Goal: Task Accomplishment & Management: Complete application form

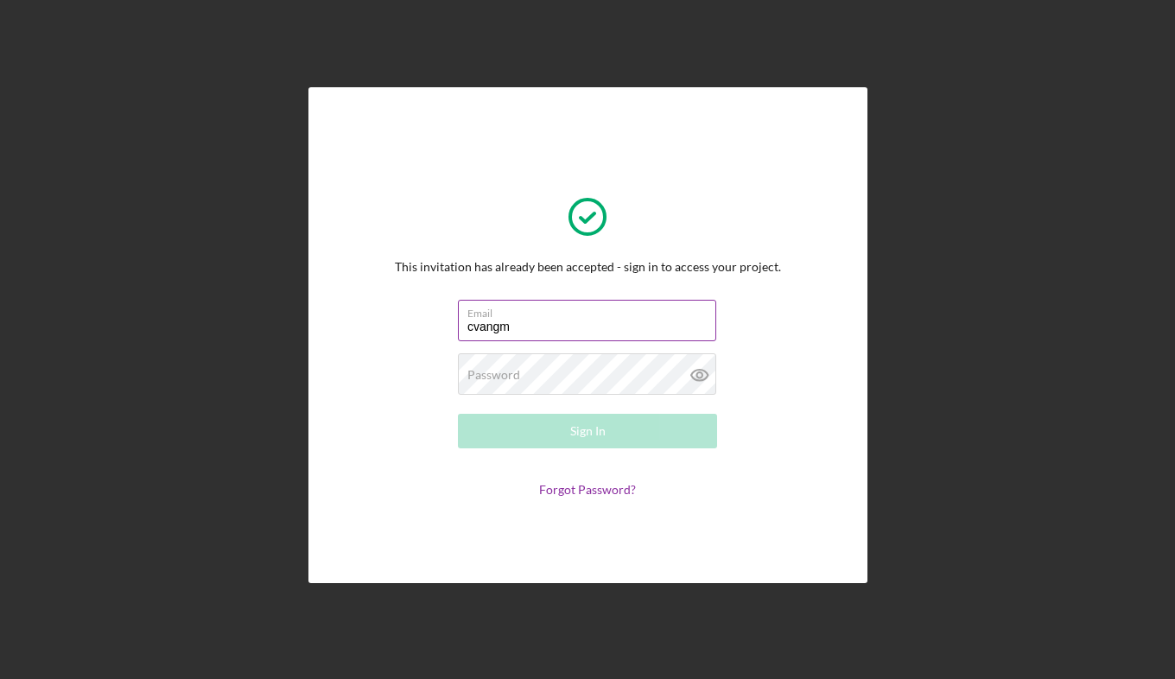
type input "[EMAIL_ADDRESS][DOMAIN_NAME]"
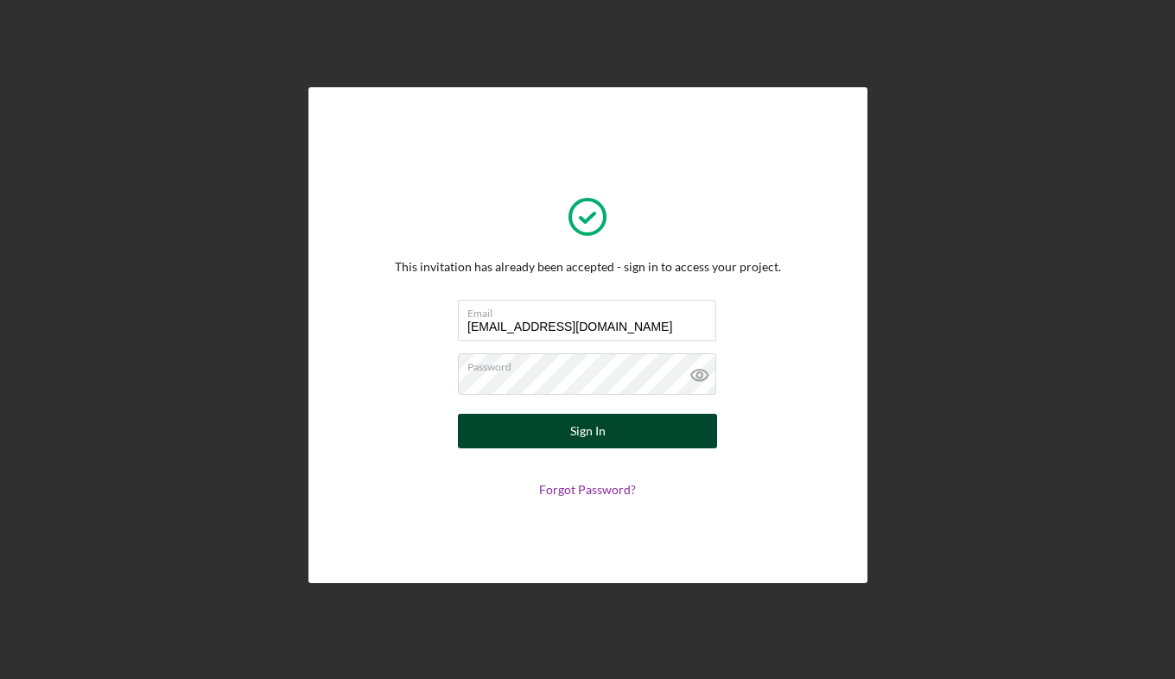
click at [548, 430] on button "Sign In" at bounding box center [587, 431] width 259 height 35
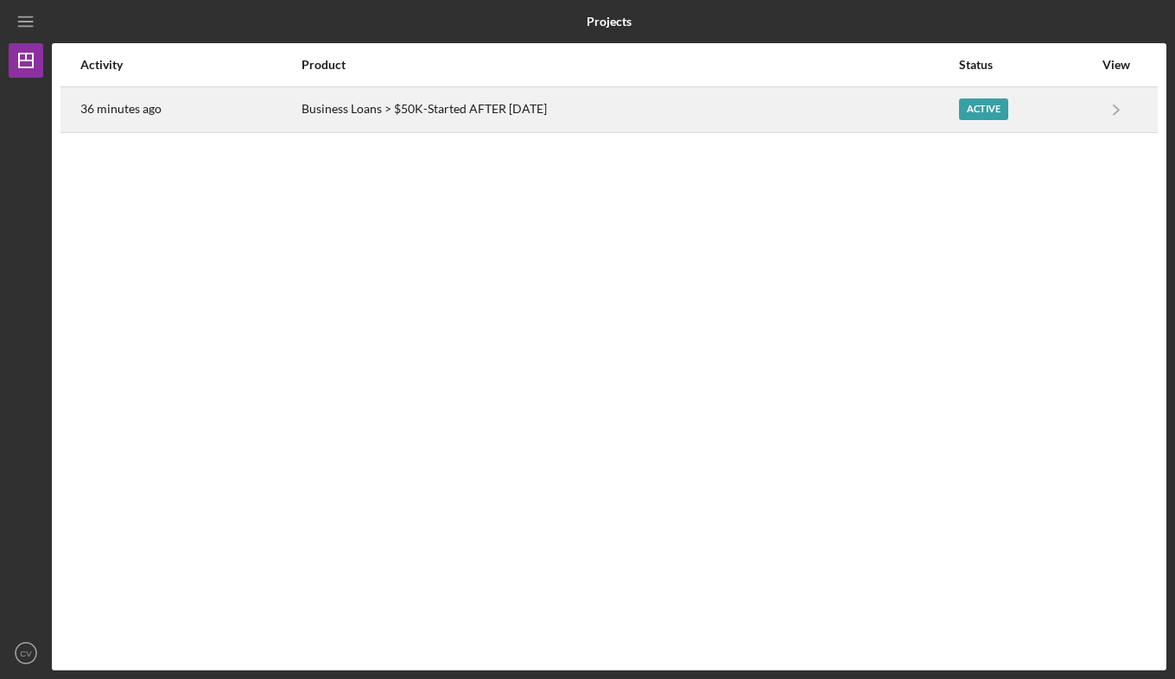
click at [992, 113] on div "Active" at bounding box center [983, 109] width 49 height 22
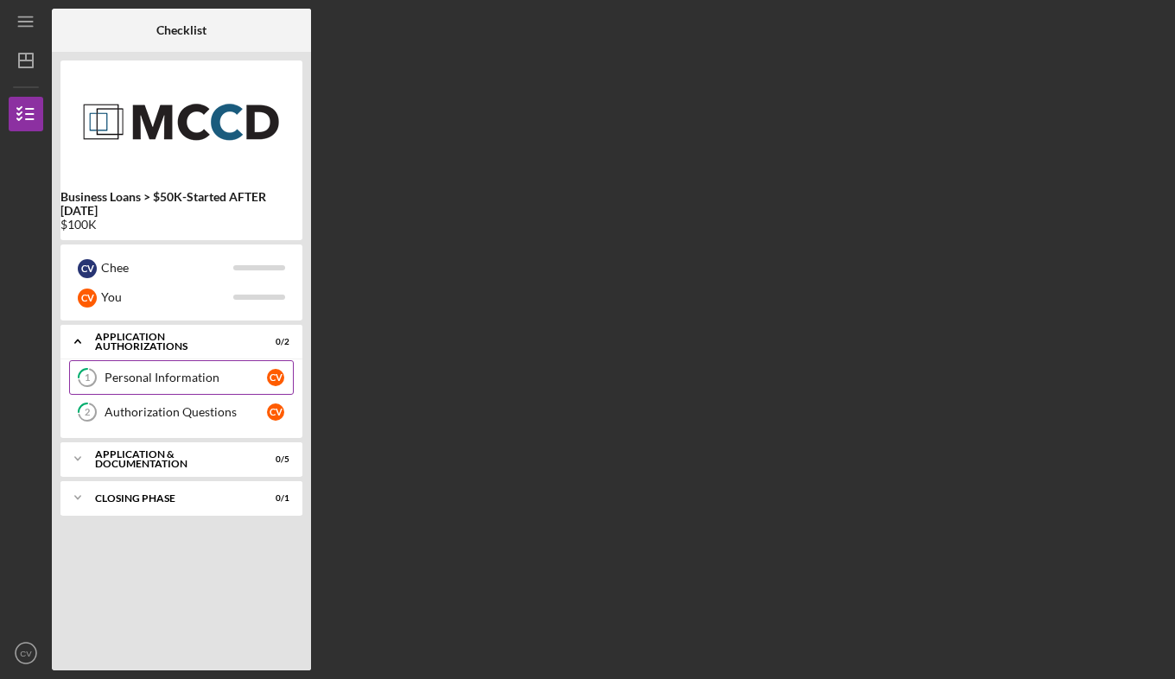
click at [173, 383] on div "Personal Information" at bounding box center [186, 378] width 162 height 14
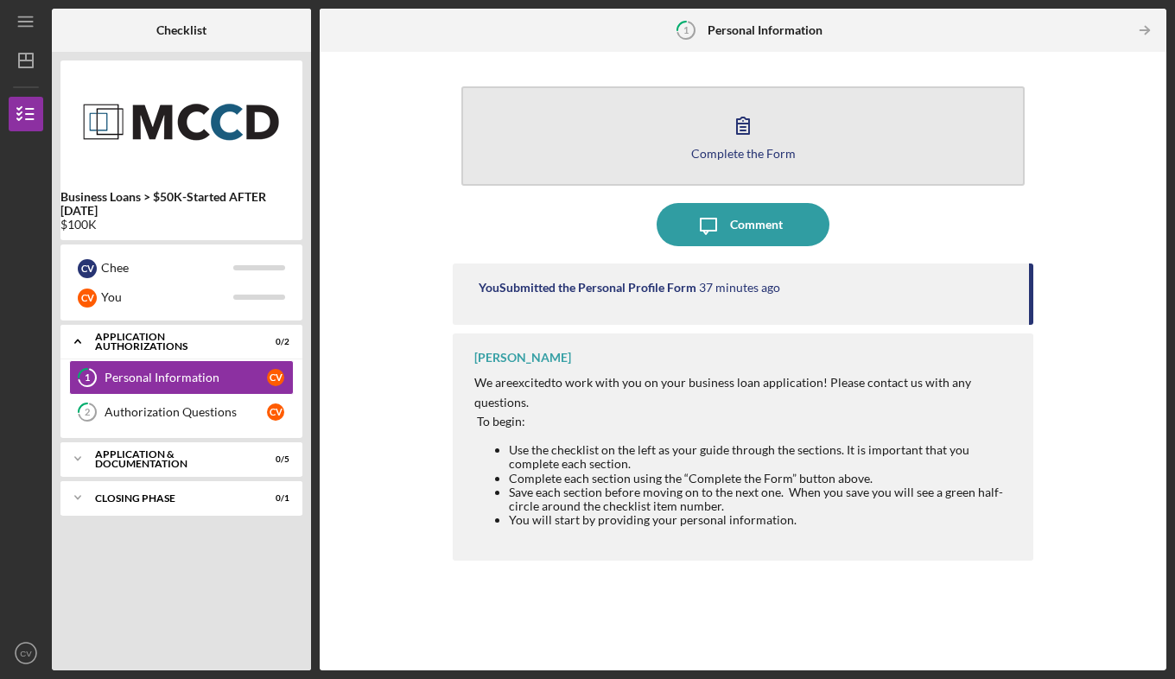
click at [745, 149] on div "Complete the Form" at bounding box center [743, 153] width 105 height 13
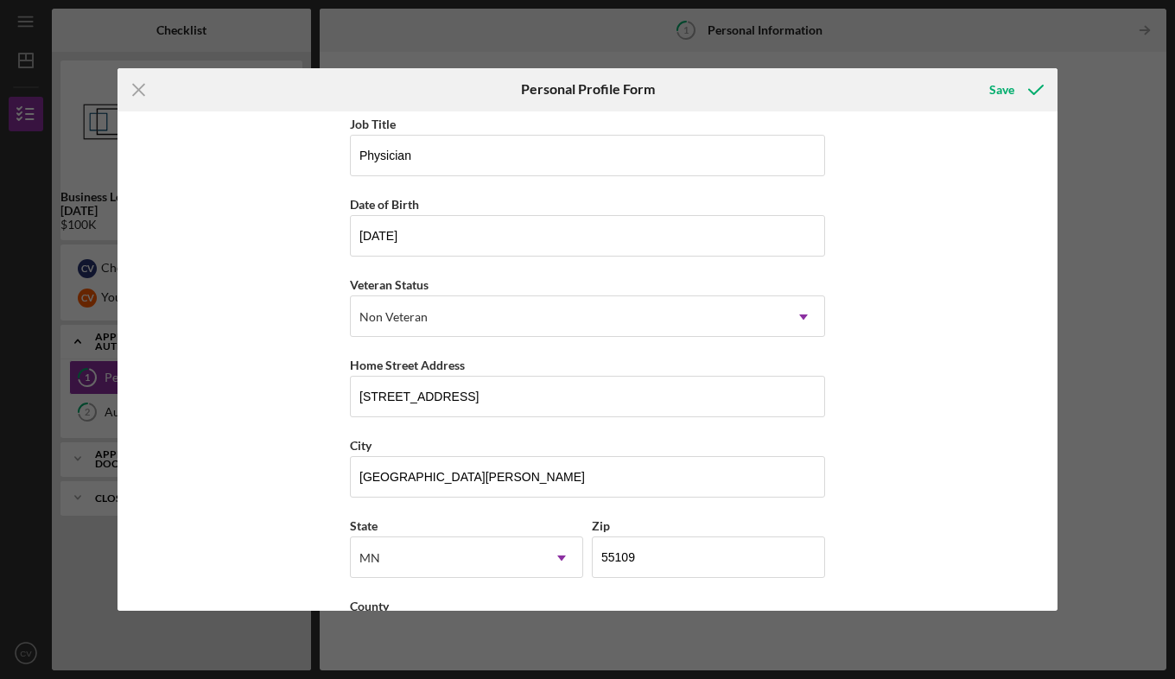
scroll to position [160, 0]
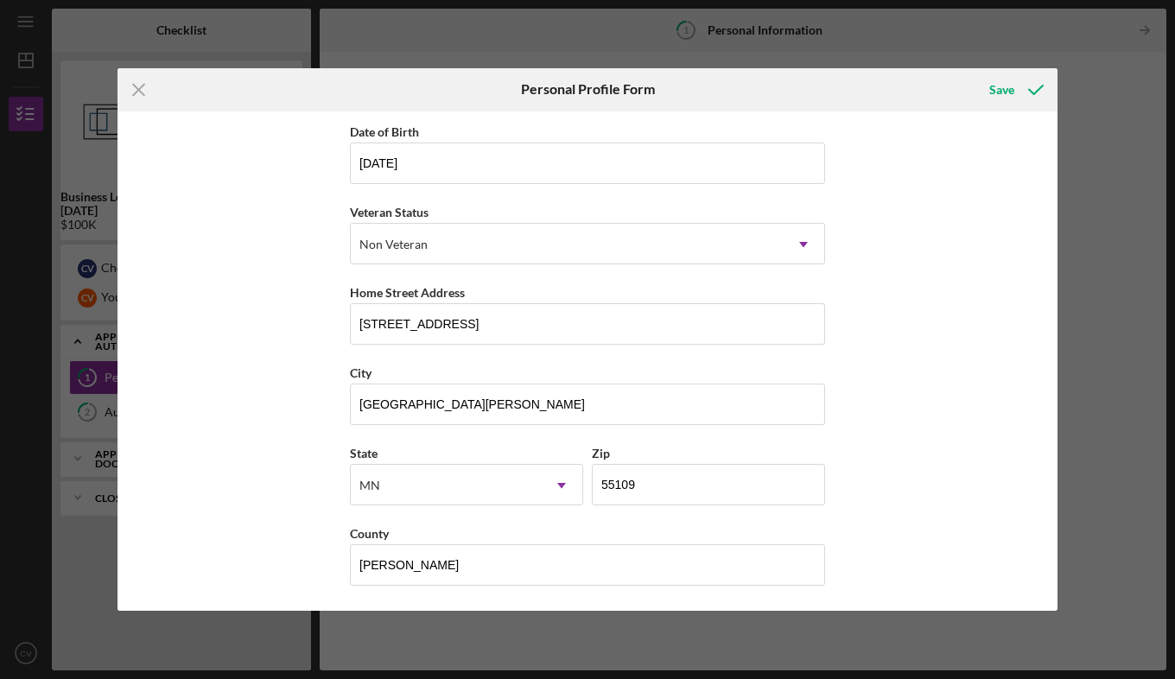
click at [916, 259] on div "First Name [PERSON_NAME] Middle Name Last Name [PERSON_NAME] Job Title Physicia…" at bounding box center [587, 361] width 940 height 500
click at [1033, 87] on icon "submit" at bounding box center [1035, 89] width 43 height 43
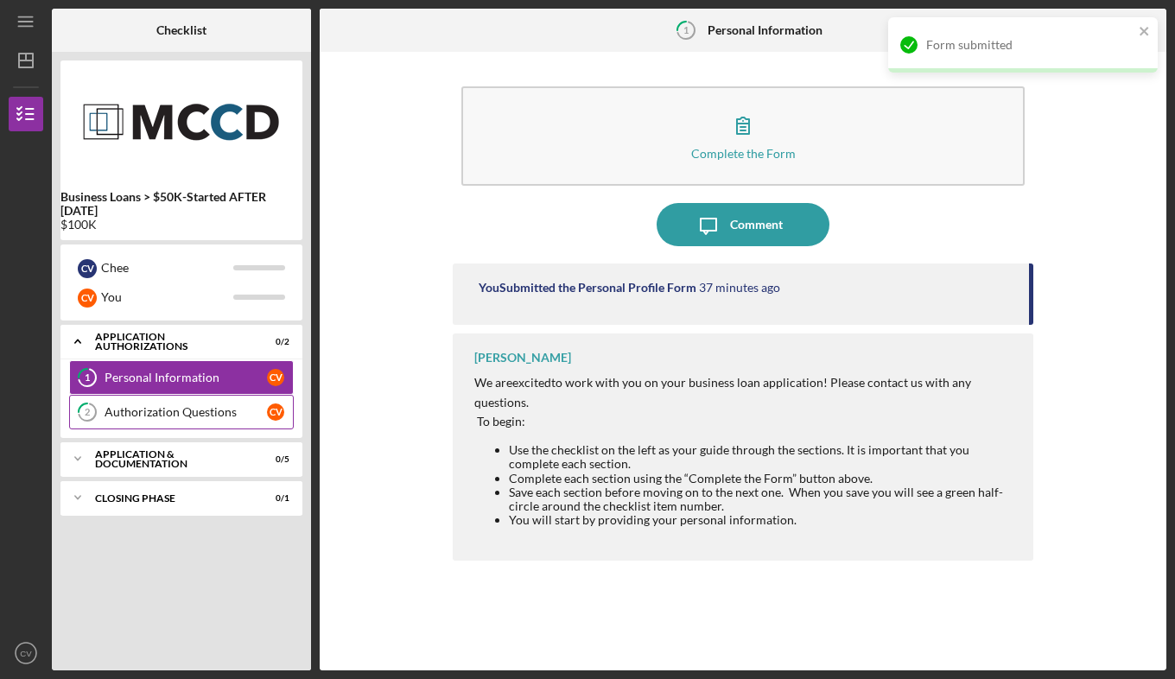
click at [208, 415] on div "Authorization Questions" at bounding box center [186, 412] width 162 height 14
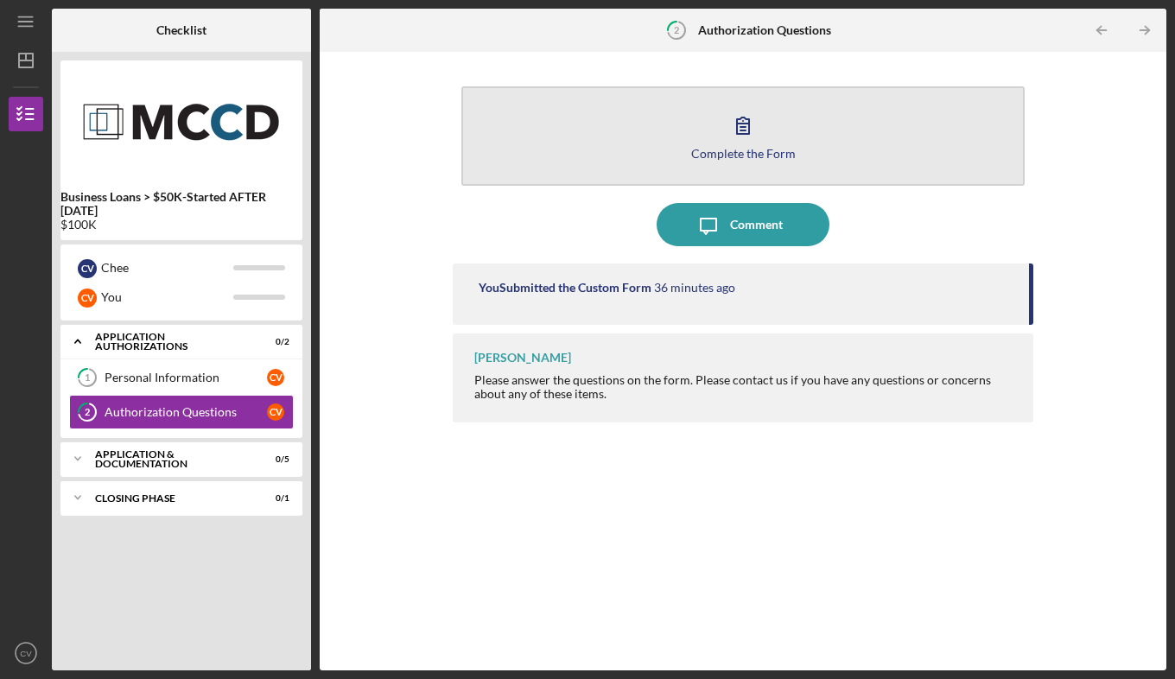
click at [741, 125] on icon "button" at bounding box center [742, 125] width 43 height 43
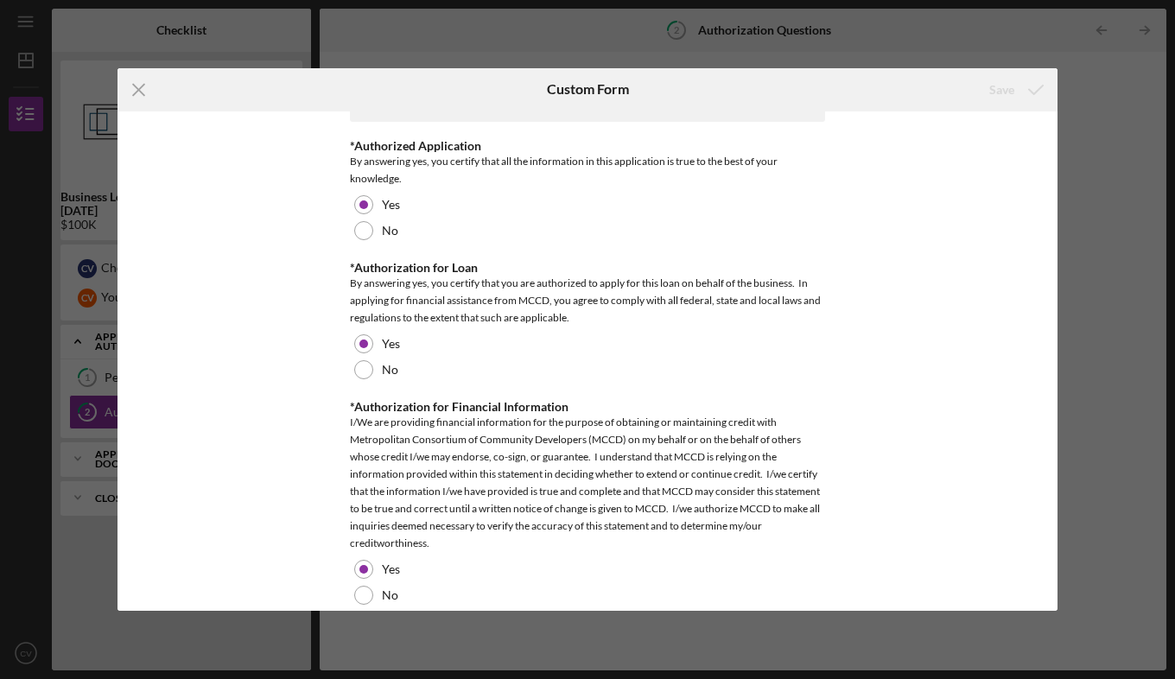
scroll to position [1002, 0]
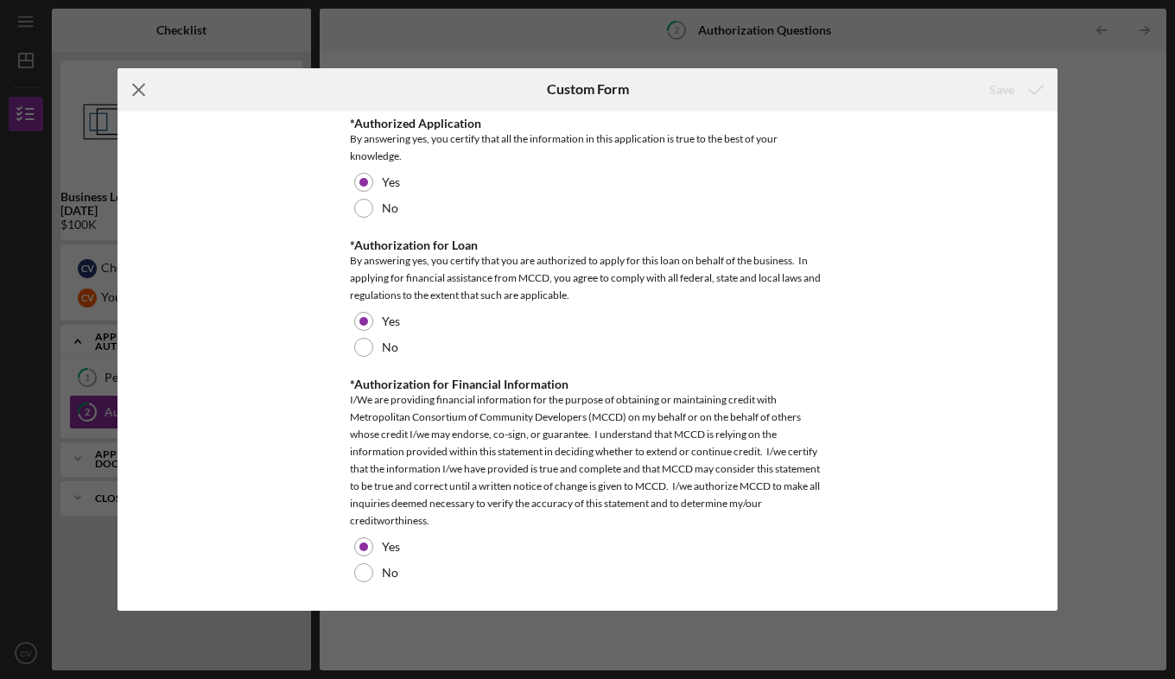
click at [136, 88] on line at bounding box center [138, 89] width 11 height 11
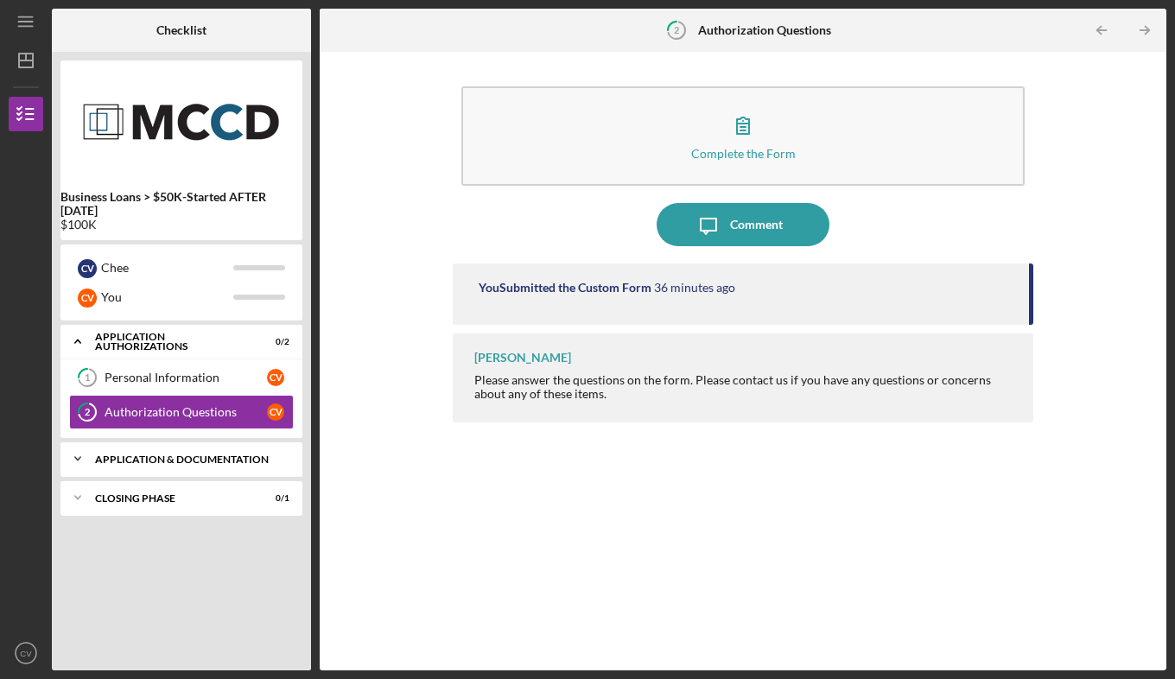
click at [223, 464] on div "Application & Documentation" at bounding box center [188, 459] width 186 height 10
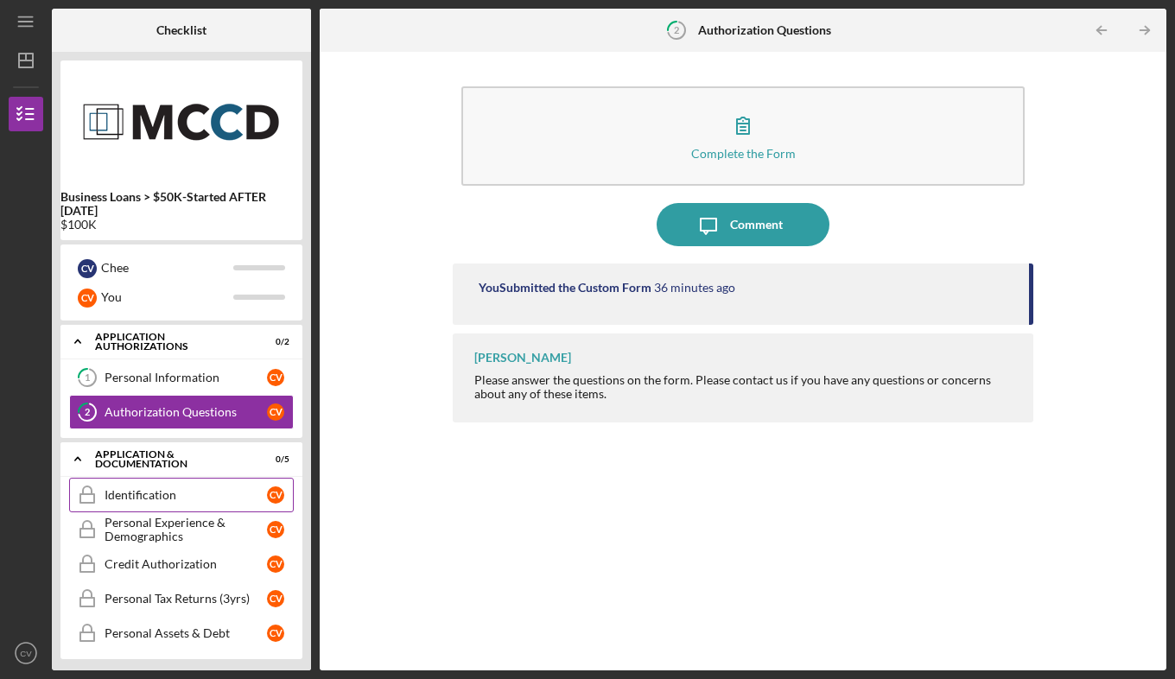
click at [199, 490] on div "Identification" at bounding box center [186, 495] width 162 height 14
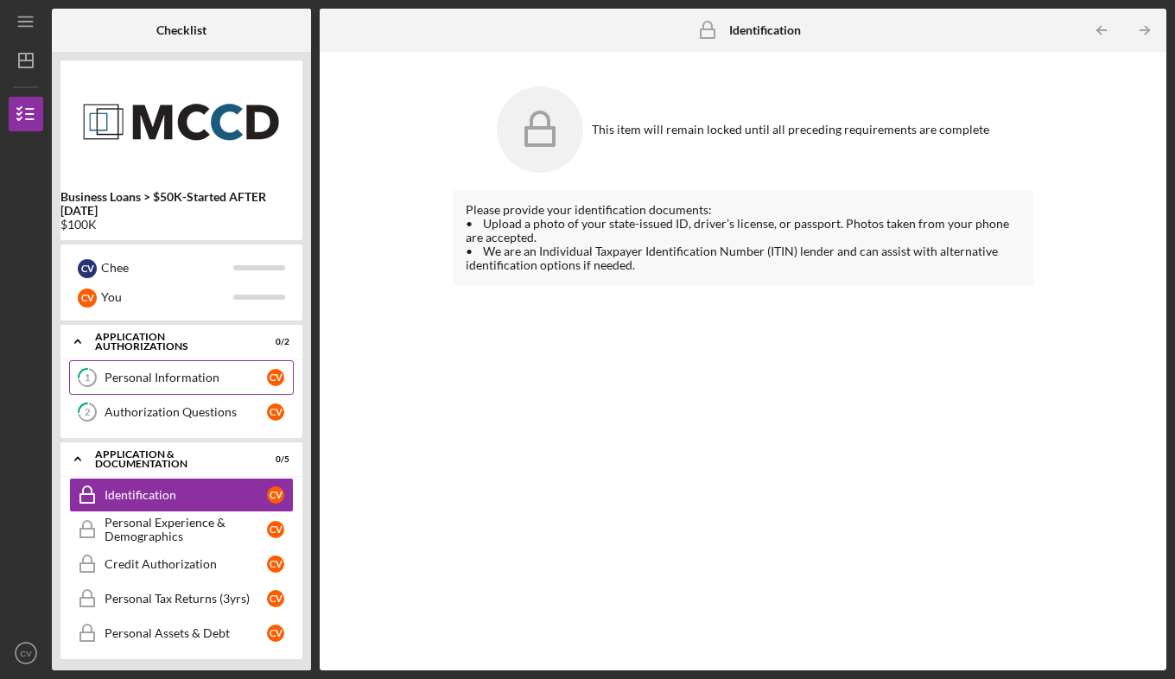
click at [181, 380] on div "Personal Information" at bounding box center [186, 378] width 162 height 14
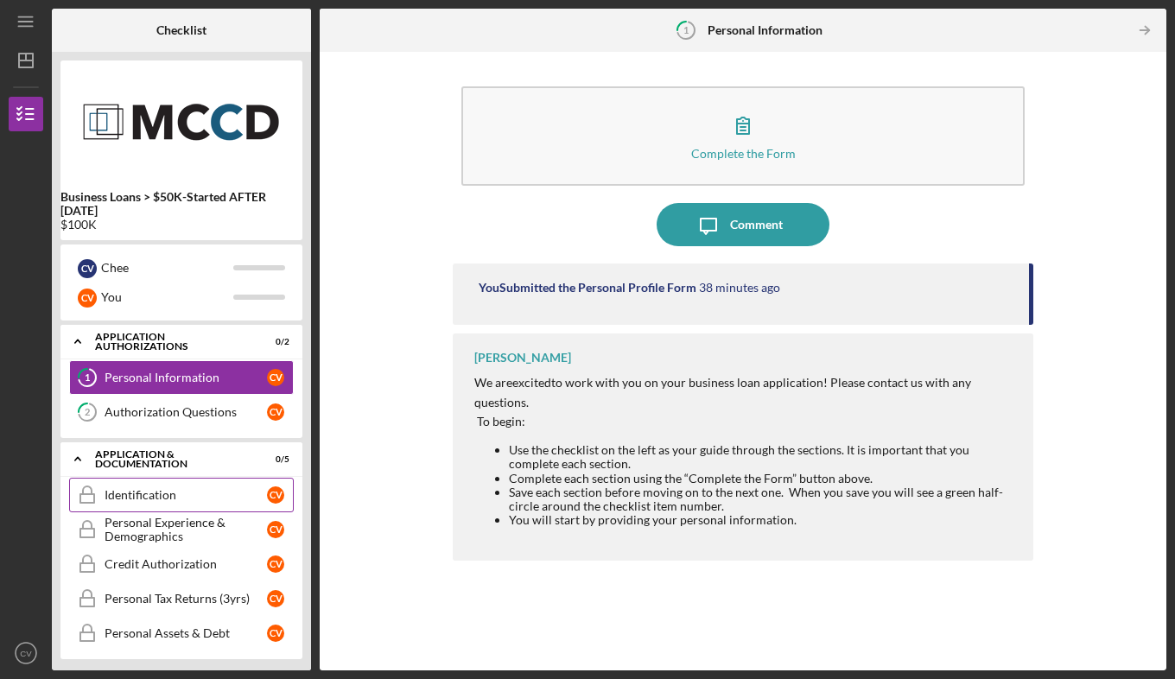
click at [143, 488] on div "Identification" at bounding box center [186, 495] width 162 height 14
